Goal: Task Accomplishment & Management: Complete application form

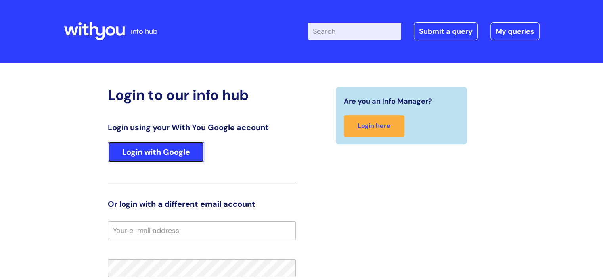
click at [160, 157] on link "Login with Google" at bounding box center [156, 152] width 96 height 21
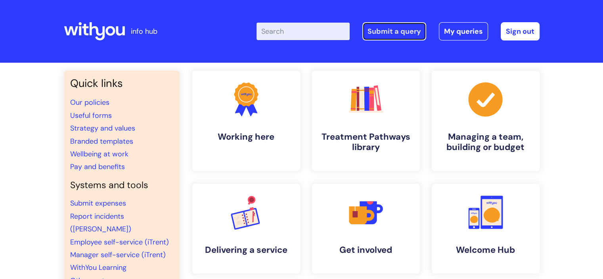
click at [403, 33] on link "Submit a query" at bounding box center [394, 31] width 64 height 18
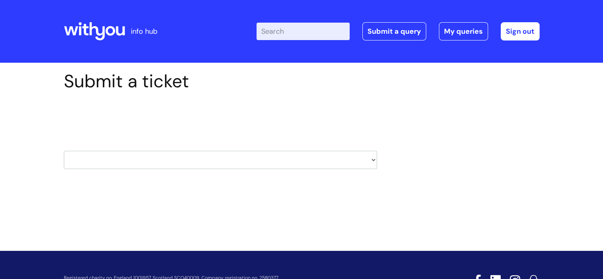
click at [224, 158] on select "HR / People IT and Support Clinical Drug Alerts Finance Accounts Data Support T…" at bounding box center [220, 160] width 313 height 18
select select "it_and_support"
click at [64, 151] on select "HR / People IT and Support Clinical Drug Alerts Finance Accounts Data Support T…" at bounding box center [220, 160] width 313 height 18
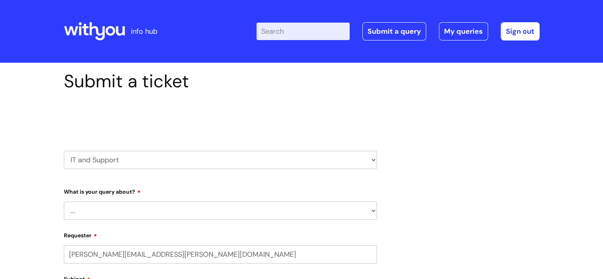
select select "80004286587"
click at [300, 210] on select "... Mobile Phone Reset & MFA Accounts, Starters and Leavers IT Hardware issue I…" at bounding box center [220, 210] width 313 height 18
select select "System/software"
click at [64, 201] on select "... Mobile Phone Reset & MFA Accounts, Starters and Leavers IT Hardware issue I…" at bounding box center [220, 210] width 313 height 18
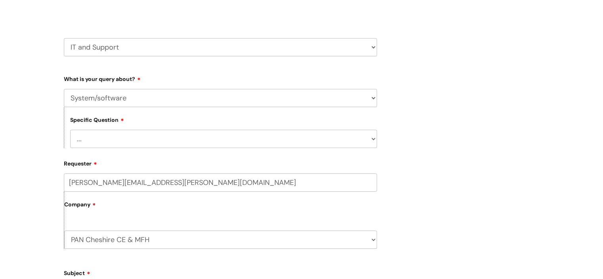
scroll to position [134, 0]
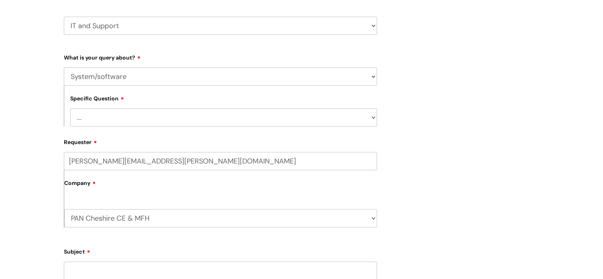
click at [354, 119] on select "... Halo PCMIS Iaptus NHS Email CJSM Email Mitel Another System Google (Workspa…" at bounding box center [223, 117] width 307 height 18
select select "IT Portal"
click at [70, 108] on select "... Halo PCMIS Iaptus NHS Email CJSM Email Mitel Another System Google (Workspa…" at bounding box center [223, 117] width 307 height 18
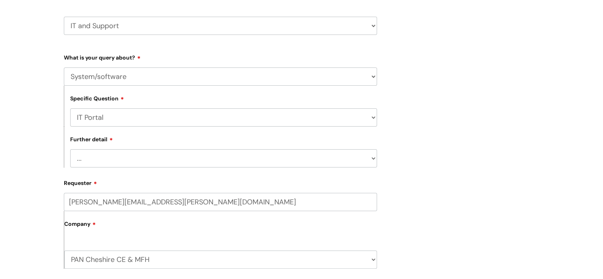
click at [331, 157] on select "... I need help logging in I’d like access to the IT Portal I’d like to add a p…" at bounding box center [223, 158] width 307 height 18
select select "I’ve got an issue with the IT Portal"
click at [70, 149] on select "... I need help logging in I’d like access to the IT Portal I’d like to add a p…" at bounding box center [223, 158] width 307 height 18
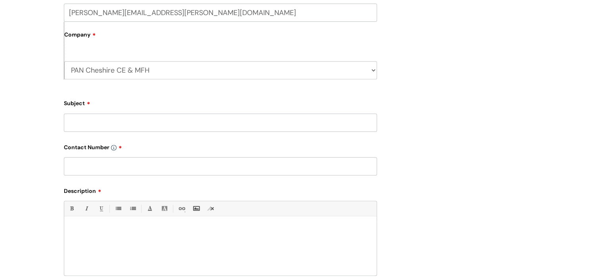
scroll to position [319, 0]
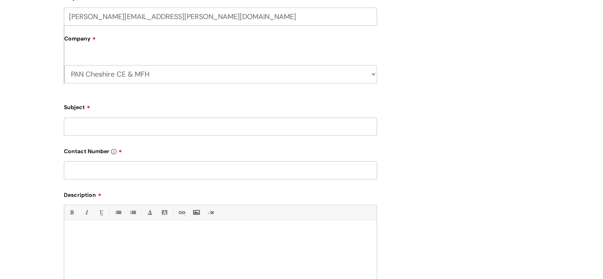
click at [237, 127] on input "Subject" at bounding box center [220, 126] width 313 height 18
type input "IT POrtal not working"
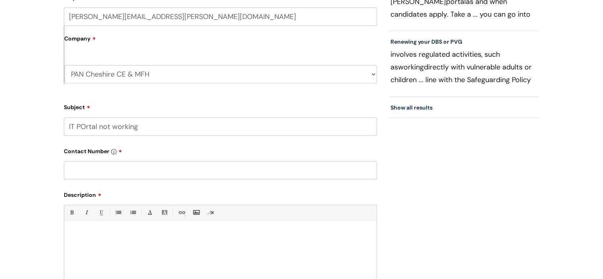
click at [106, 170] on input "text" at bounding box center [220, 170] width 313 height 18
paste input "07970811904"
type input "07970811904"
click at [77, 245] on div at bounding box center [220, 251] width 312 height 55
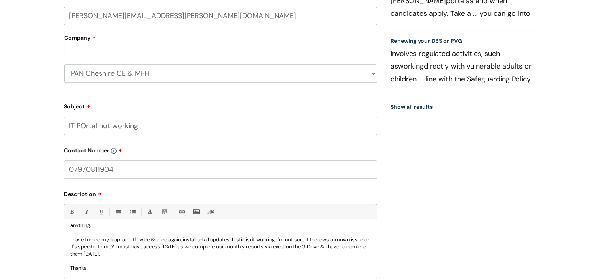
scroll to position [44, 0]
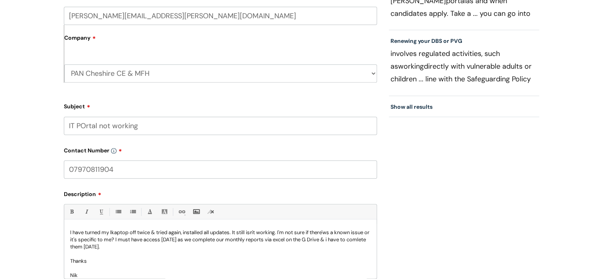
click at [178, 249] on p "I have turned my lkaptop off twice & tried again, installed all updates. It sti…" at bounding box center [220, 239] width 301 height 21
click at [98, 247] on p "I have turned my lkaptop off twice & tried again, installed all updates. It sti…" at bounding box center [220, 239] width 301 height 21
click at [115, 232] on p "I have turned my lkaptop off twice & tried again, installed all updates. It sti…" at bounding box center [220, 239] width 301 height 21
click at [327, 233] on p "I have turned my laptop off twice & tried again, installed all updates. It stil…" at bounding box center [220, 239] width 301 height 21
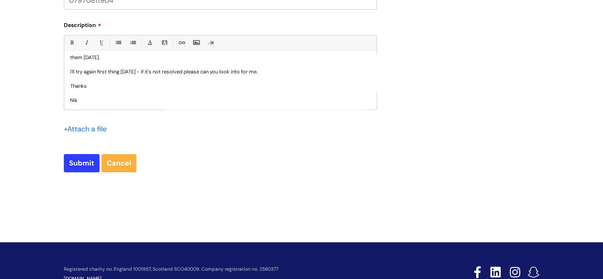
scroll to position [492, 0]
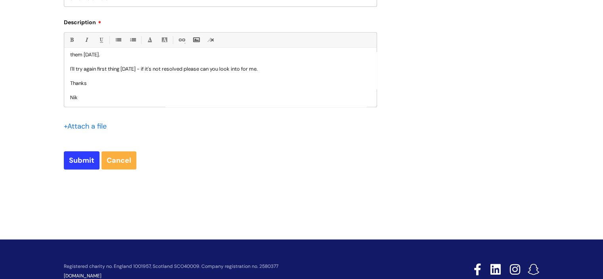
click at [88, 127] on input "file" at bounding box center [84, 126] width 40 height 10
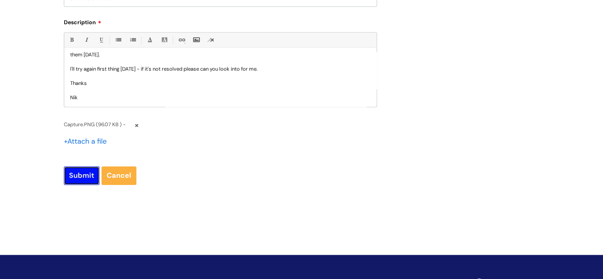
click at [79, 174] on input "Submit" at bounding box center [82, 175] width 36 height 18
type input "Please Wait..."
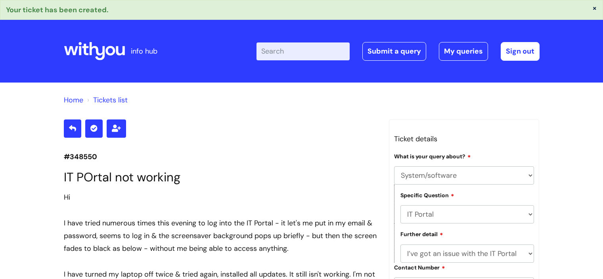
select select "System/software"
select select "IT Portal"
select select "I’ve got an issue with the IT Portal"
